Goal: Task Accomplishment & Management: Manage account settings

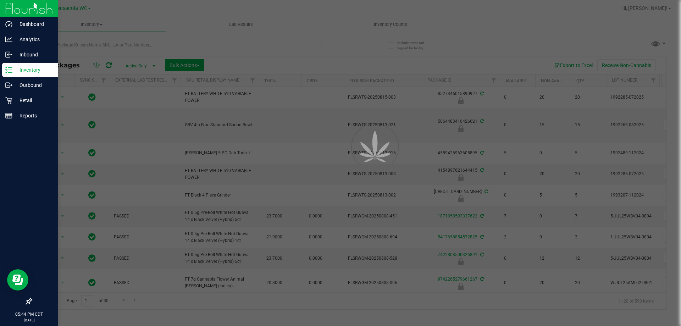
click at [0, 208] on div at bounding box center [29, 209] width 58 height 171
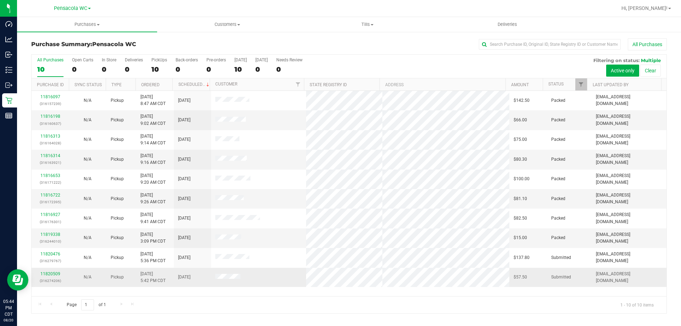
click at [176, 274] on td "8/20/2025" at bounding box center [192, 277] width 37 height 19
click at [57, 275] on link "11820509" at bounding box center [50, 273] width 20 height 5
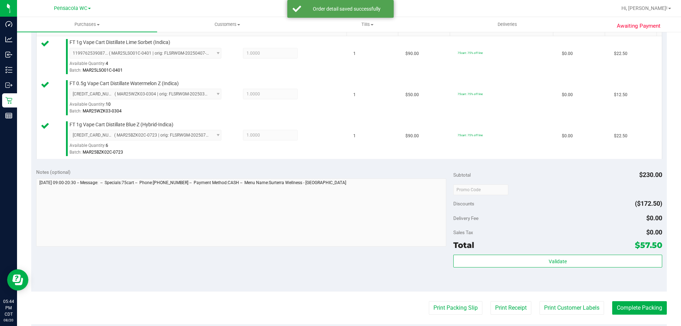
scroll to position [194, 0]
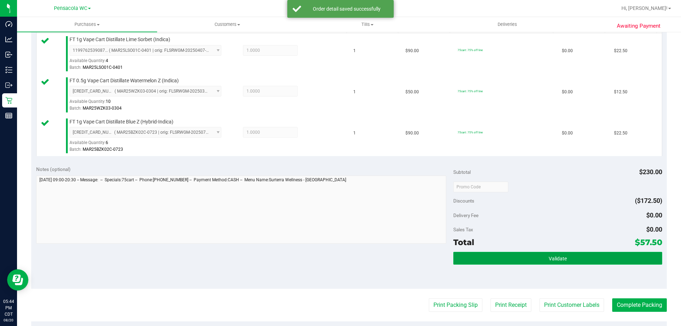
click at [536, 264] on button "Validate" at bounding box center [557, 258] width 209 height 13
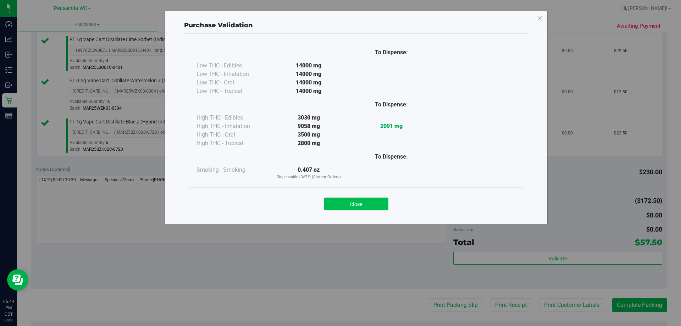
click at [353, 202] on button "Close" at bounding box center [356, 204] width 65 height 13
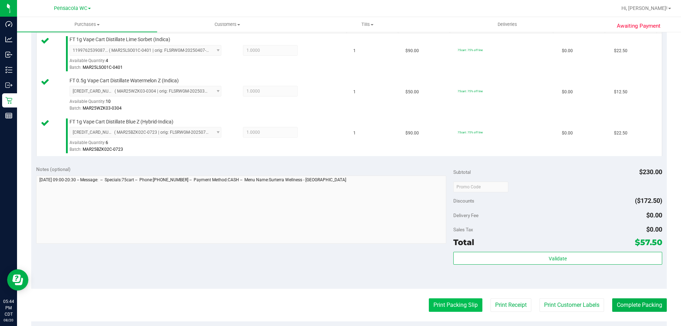
click at [462, 310] on button "Print Packing Slip" at bounding box center [456, 304] width 54 height 13
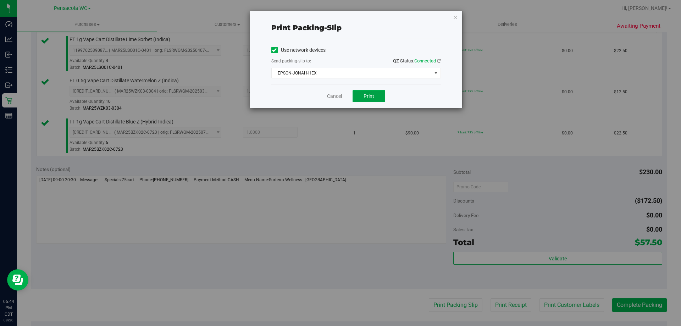
click at [377, 100] on button "Print" at bounding box center [369, 96] width 33 height 12
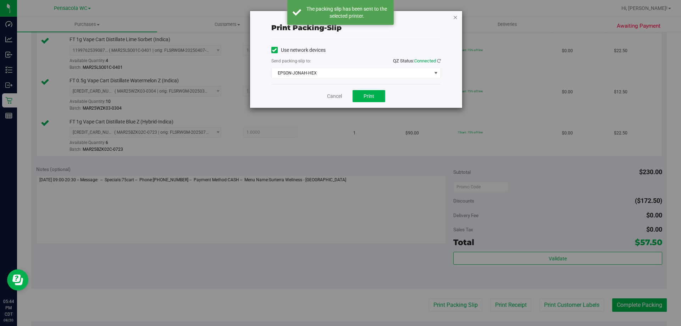
click at [455, 17] on icon "button" at bounding box center [455, 17] width 5 height 9
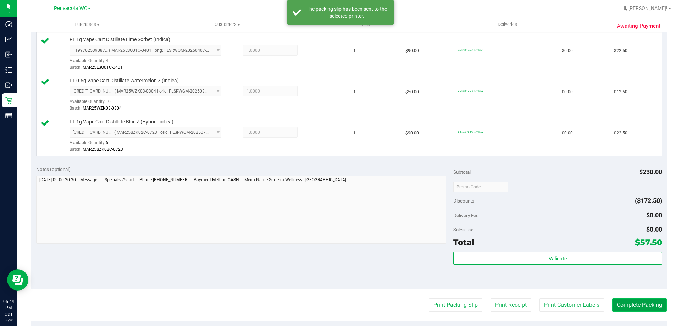
click at [631, 305] on button "Complete Packing" at bounding box center [639, 304] width 55 height 13
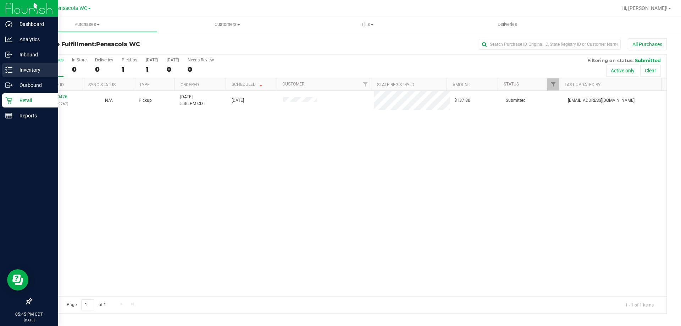
click at [42, 66] on p "Inventory" at bounding box center [33, 70] width 43 height 9
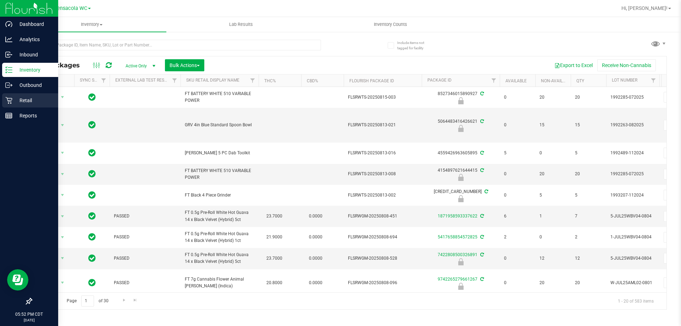
click at [8, 100] on icon at bounding box center [8, 100] width 7 height 7
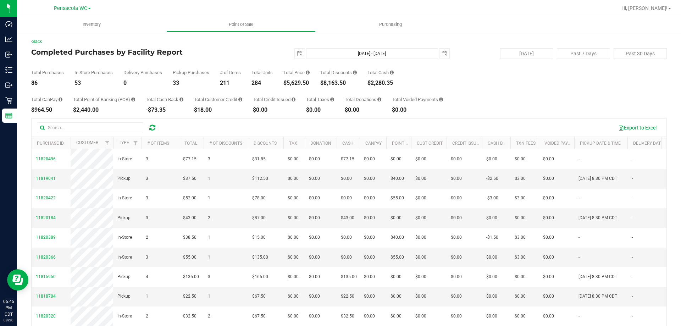
click at [429, 85] on div "Total Purchases 86 In Store Purchases 53 Delivery Purchases 0 Pickup Purchases …" at bounding box center [349, 72] width 636 height 27
